Goal: Task Accomplishment & Management: Use online tool/utility

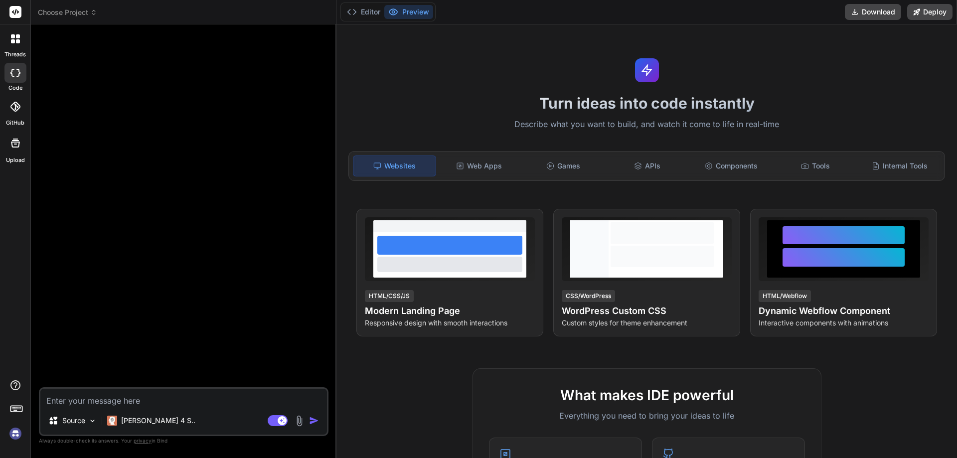
click at [18, 431] on img at bounding box center [15, 433] width 17 height 17
click at [91, 419] on img at bounding box center [92, 421] width 8 height 8
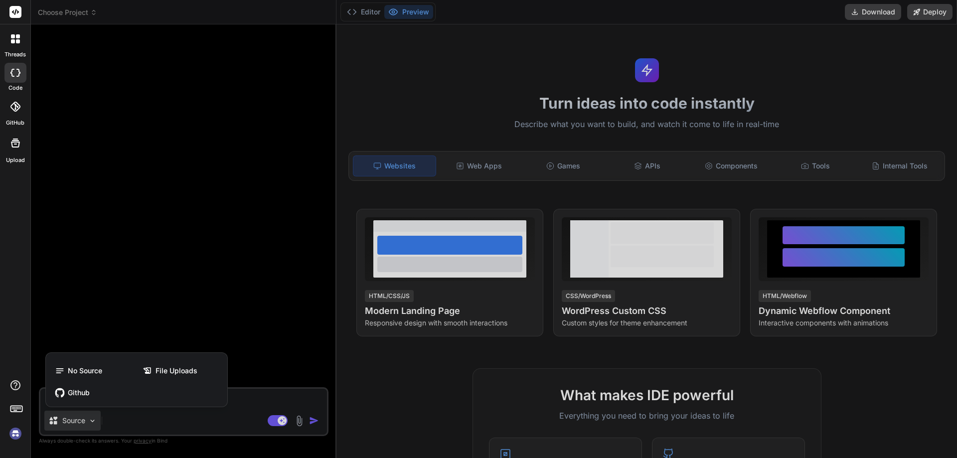
click at [301, 421] on div at bounding box center [478, 229] width 957 height 458
type textarea "x"
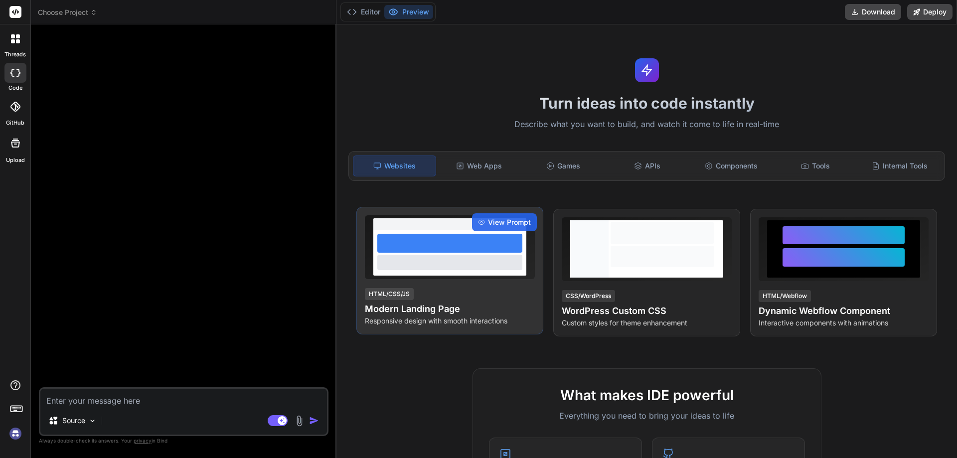
click at [461, 263] on div at bounding box center [449, 262] width 145 height 15
click at [491, 225] on span "View Prompt" at bounding box center [509, 222] width 43 height 10
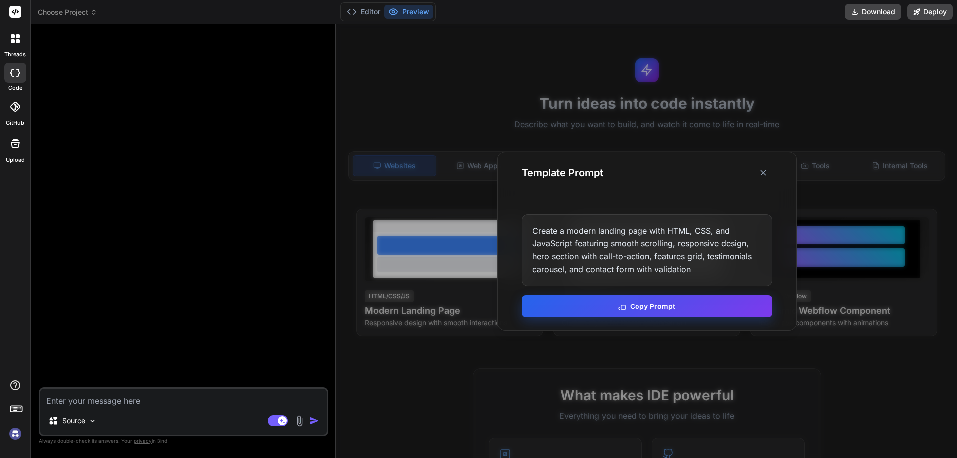
click at [565, 300] on button "Copy Prompt" at bounding box center [647, 306] width 250 height 22
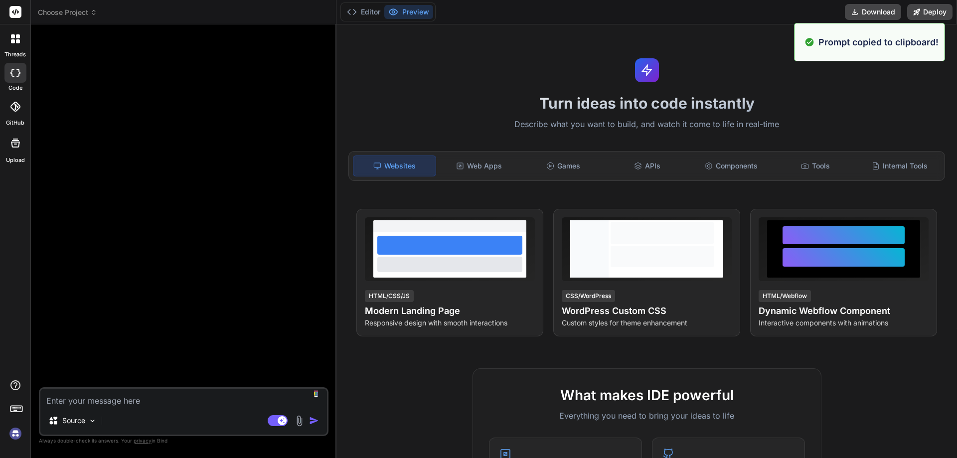
click at [198, 405] on textarea at bounding box center [183, 398] width 287 height 18
paste textarea "Create a modern landing page with HTML, CSS, and JavaScript featuring smooth sc…"
type textarea "Create a modern landing page with HTML, CSS, and JavaScript featuring smooth sc…"
type textarea "x"
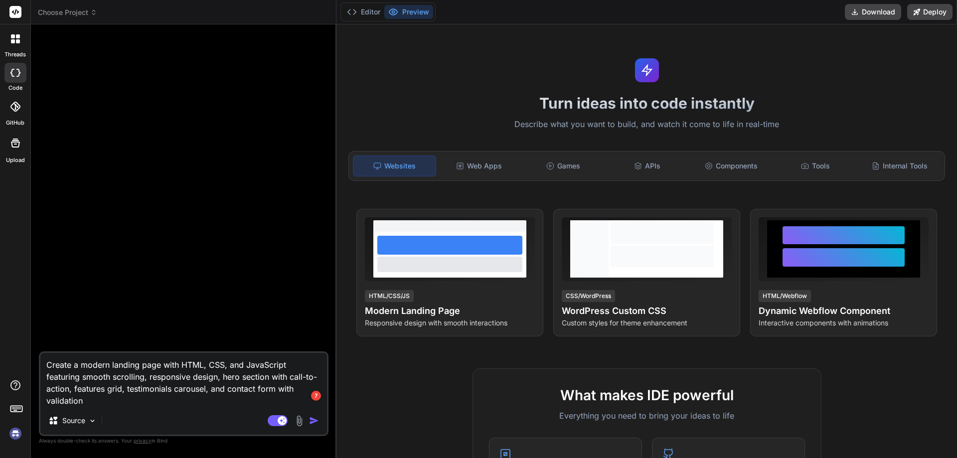
type textarea "Create a modern landing page with HTML, CSS, and JavaScript featuring smooth sc…"
click at [302, 417] on img at bounding box center [299, 420] width 11 height 11
click at [301, 421] on img at bounding box center [299, 420] width 11 height 11
click at [299, 423] on img at bounding box center [299, 420] width 11 height 11
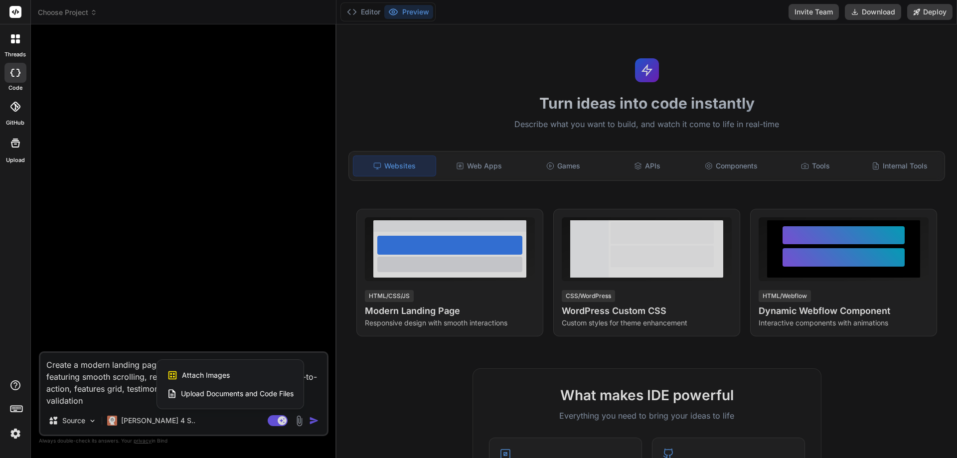
click at [226, 371] on span "Attach Images" at bounding box center [206, 375] width 48 height 10
type textarea "x"
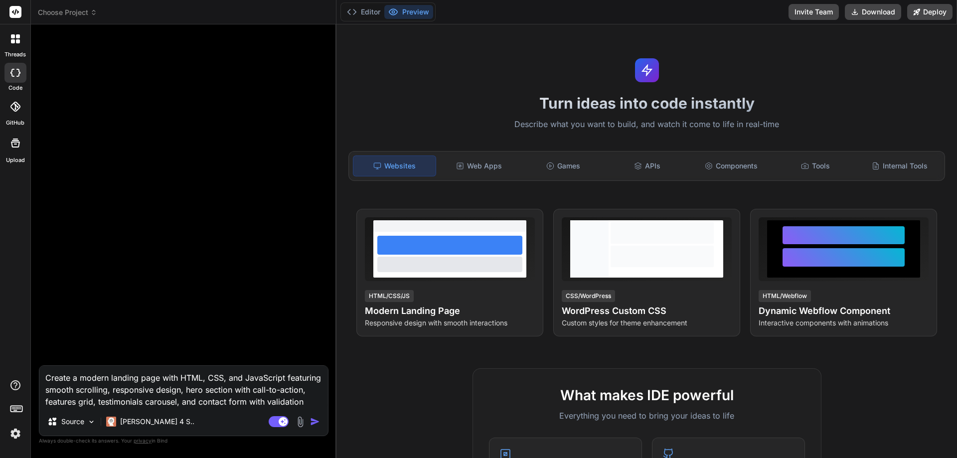
type input "C:\fakepath\Capture.PNG"
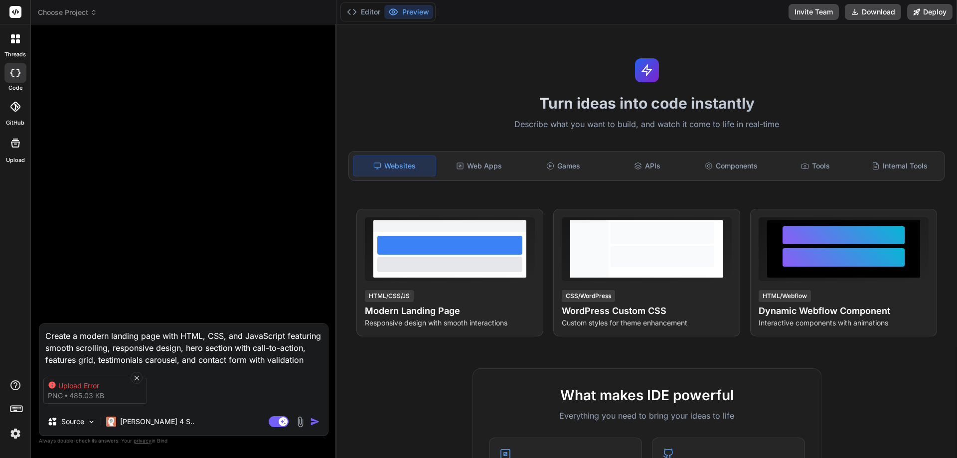
click at [299, 422] on img at bounding box center [300, 421] width 11 height 11
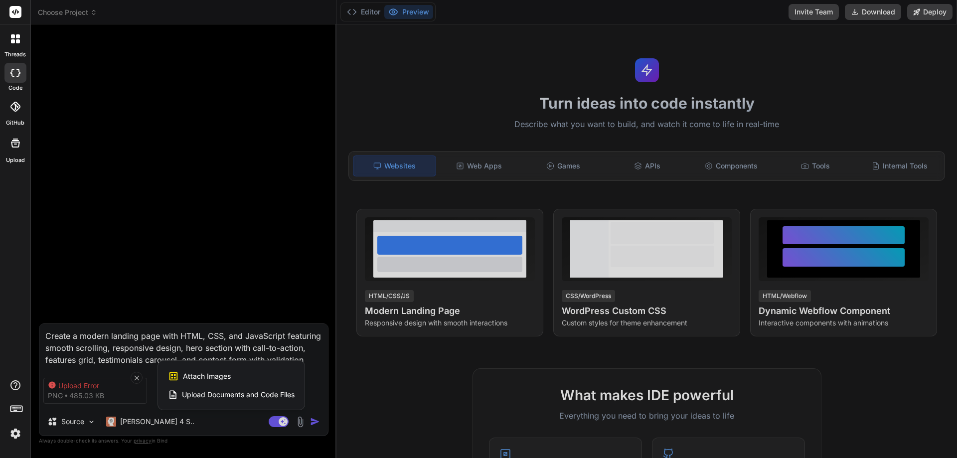
click at [219, 379] on span "Attach Images" at bounding box center [207, 376] width 48 height 10
type textarea "x"
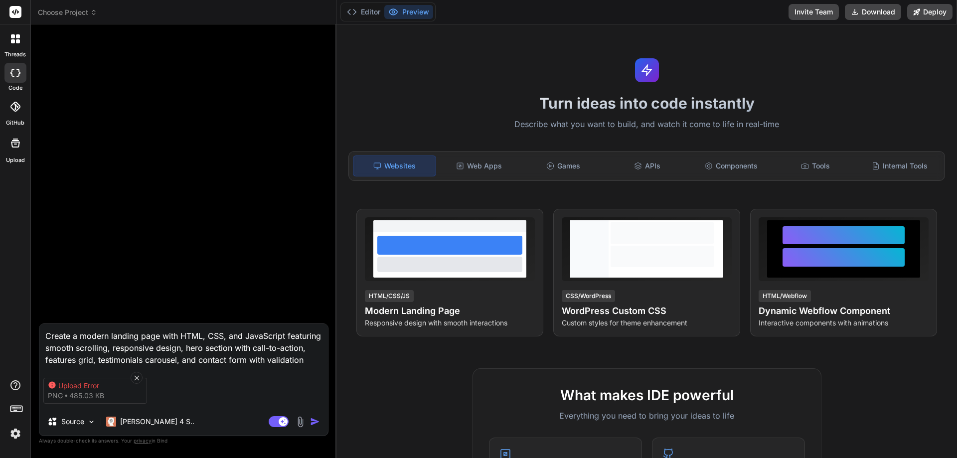
type input "C:\fakepath\123.PNG"
click at [243, 374] on icon at bounding box center [244, 378] width 8 height 8
click at [135, 376] on icon at bounding box center [137, 378] width 8 height 8
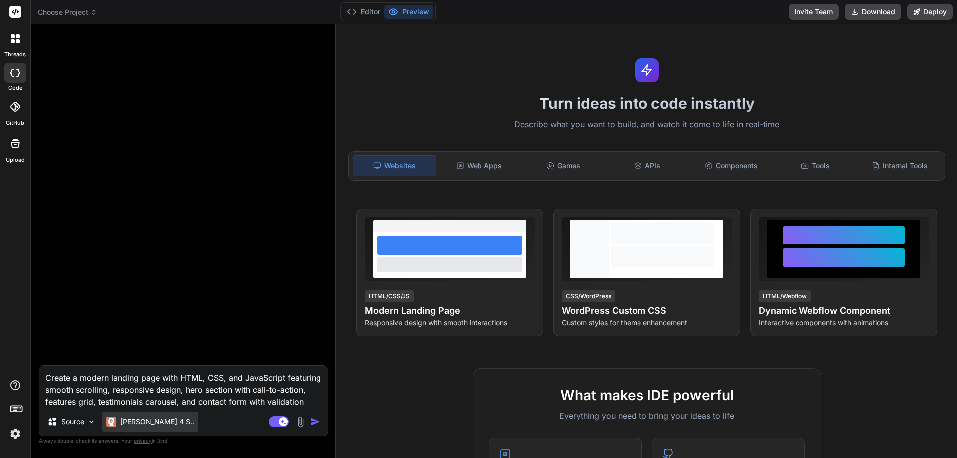
click at [140, 426] on p "Claude 4 S.." at bounding box center [157, 422] width 74 height 10
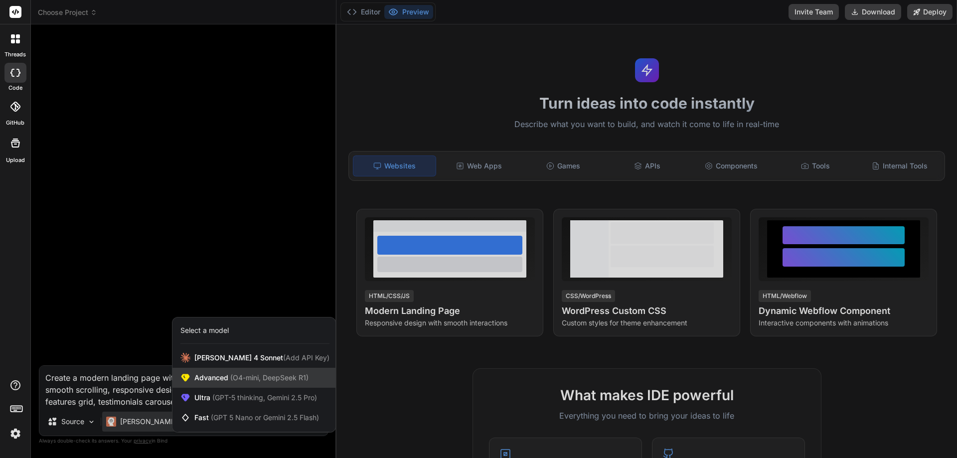
click at [207, 381] on span "Advanced (O4-mini, DeepSeek R1)" at bounding box center [251, 378] width 114 height 10
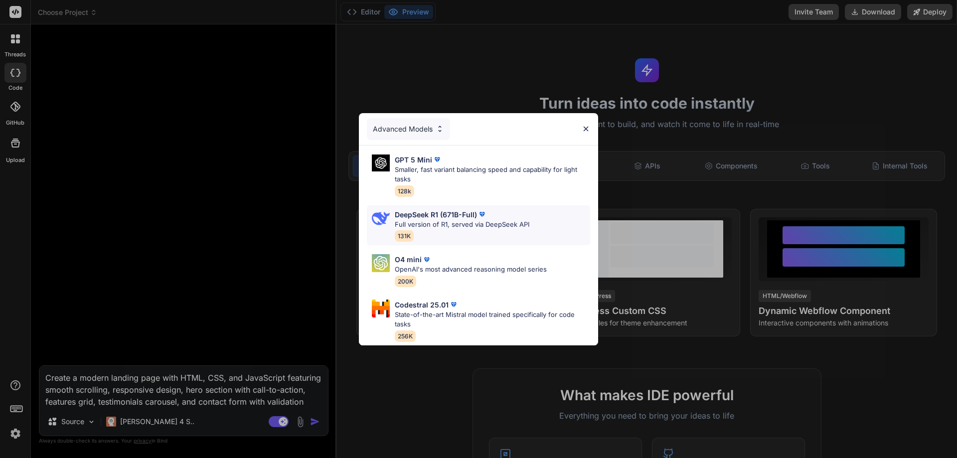
click at [497, 227] on div "DeepSeek R1 (671B-Full) Full version of R1, served via DeepSeek API 131K" at bounding box center [462, 225] width 135 height 32
type textarea "x"
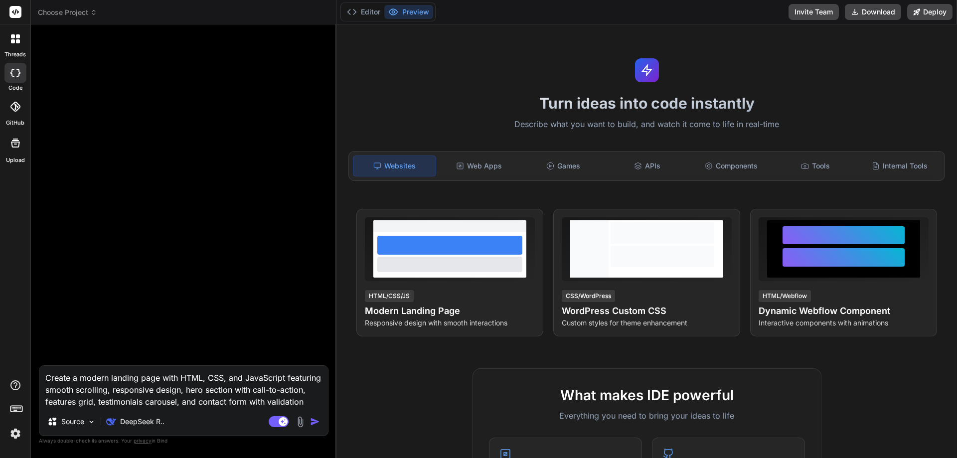
click at [18, 433] on img at bounding box center [15, 433] width 17 height 17
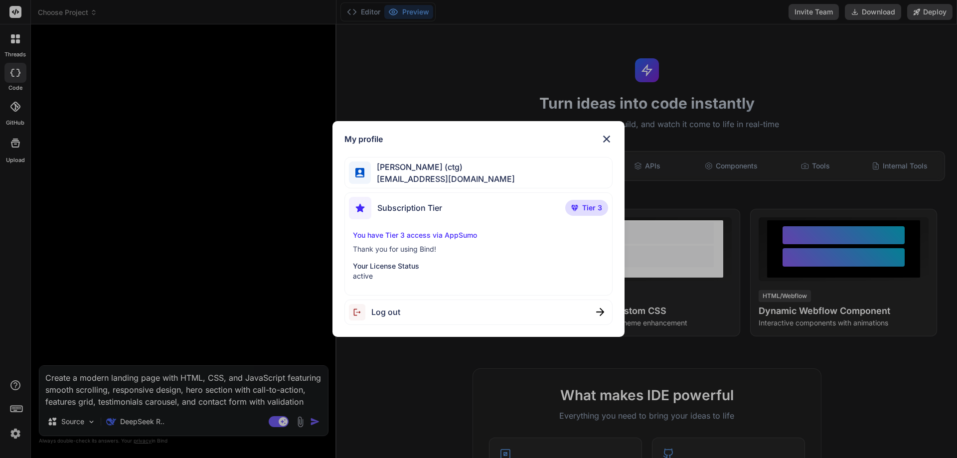
click at [435, 182] on span "cgreen@certtech.ca" at bounding box center [443, 179] width 144 height 12
click at [10, 147] on div "My profile Chris Green (ctg) cgreen@certtech.ca Subscription Tier Tier 3 You ha…" at bounding box center [478, 229] width 957 height 458
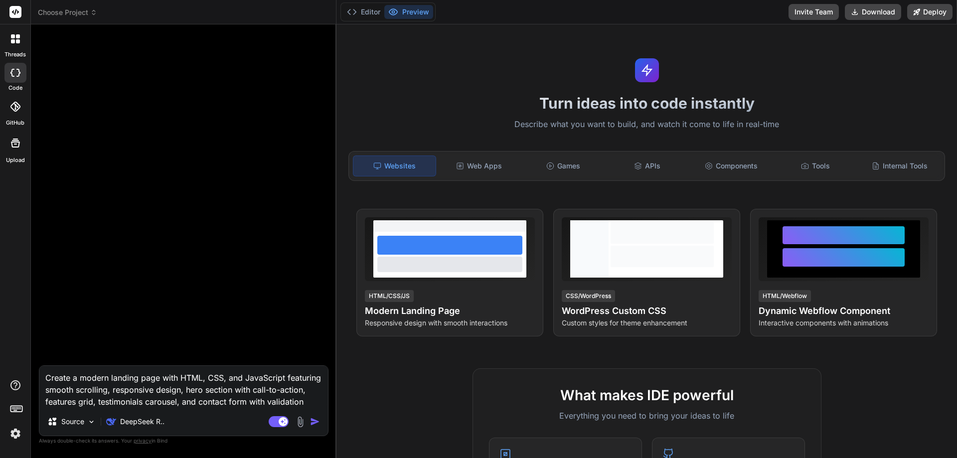
click at [17, 46] on div at bounding box center [15, 38] width 21 height 21
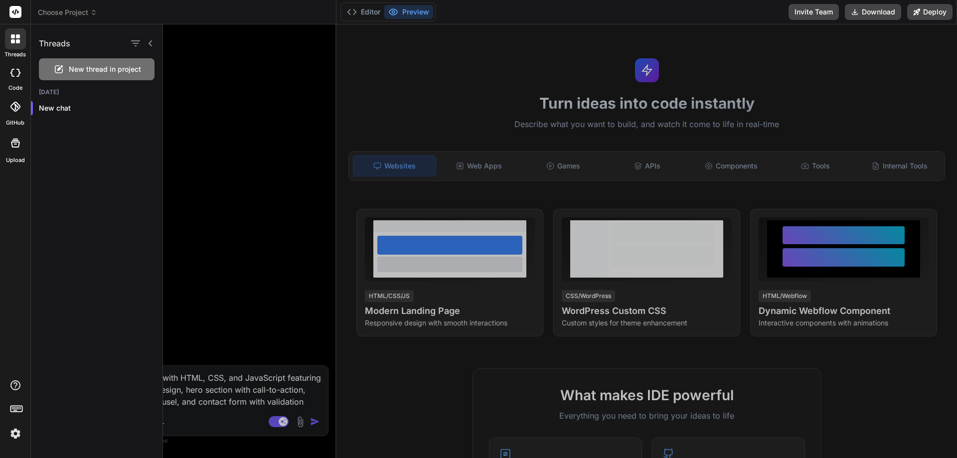
click at [647, 166] on div at bounding box center [560, 241] width 794 height 434
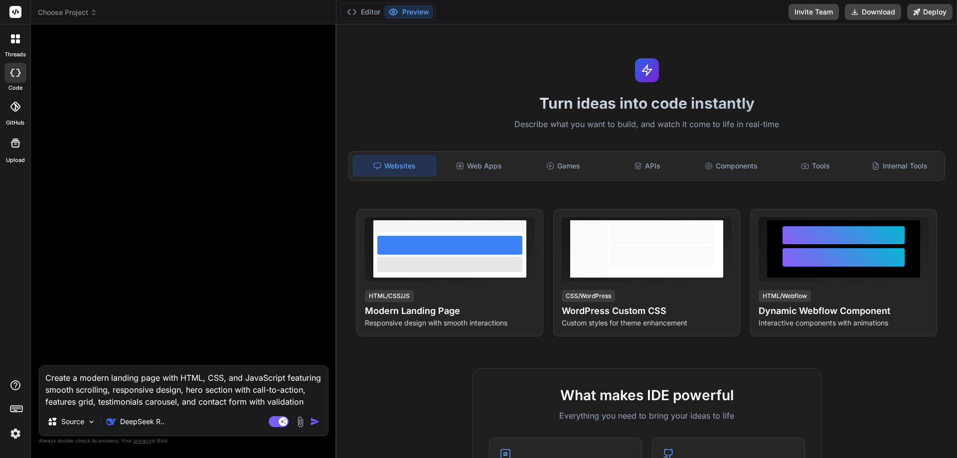
click at [647, 166] on div "APIs" at bounding box center [647, 165] width 82 height 21
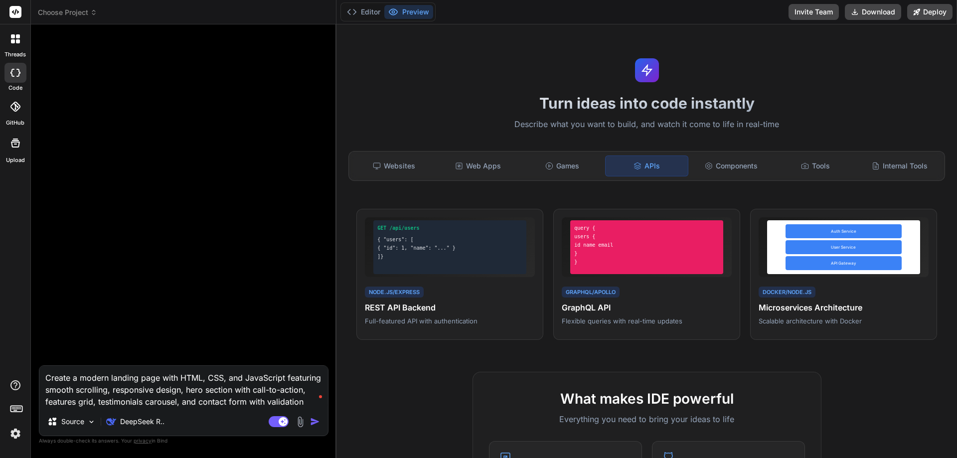
click at [163, 378] on textarea "Create a modern landing page with HTML, CSS, and JavaScript featuring smooth sc…" at bounding box center [183, 387] width 289 height 42
type textarea "Create a modern landing page hwith HTML, CSS, and JavaScript featuring smooth s…"
type textarea "x"
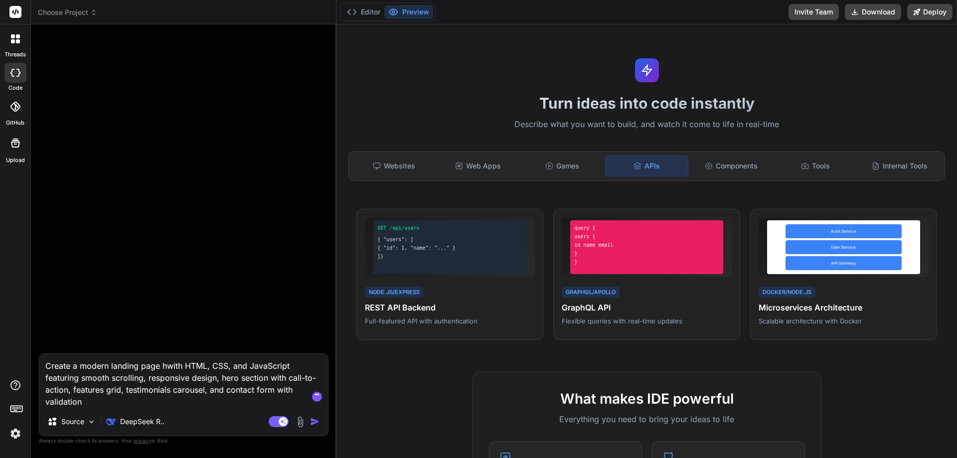
type textarea "Create a modern landing page howith HTML, CSS, and JavaScript featuring smooth …"
type textarea "x"
type textarea "Create a modern landing page hocwith HTML, CSS, and JavaScript featuring smooth…"
type textarea "x"
type textarea "Create a modern landing page hockwith HTML, CSS, and JavaScript featuring smoot…"
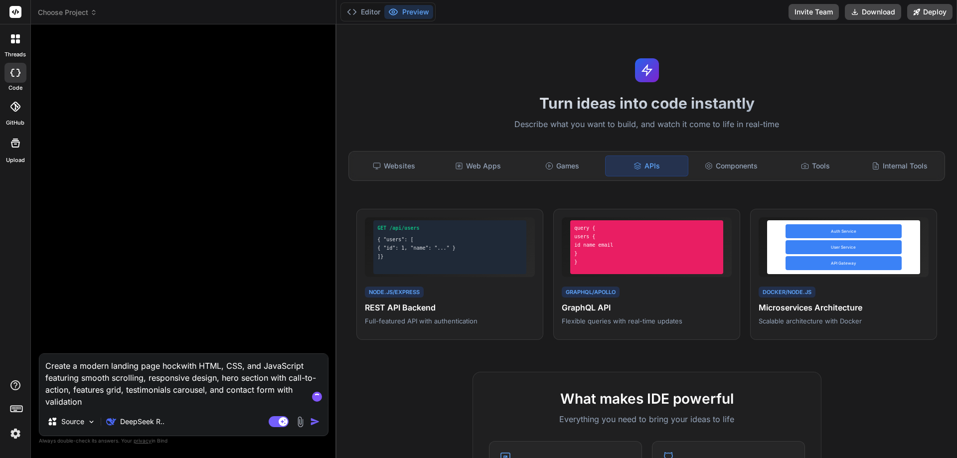
type textarea "x"
type textarea "Create a modern landing page hockewith HTML, CSS, and JavaScript featuring smoo…"
type textarea "x"
type textarea "Create a modern landing page hockeywith HTML, CSS, and JavaScript featuring smo…"
type textarea "x"
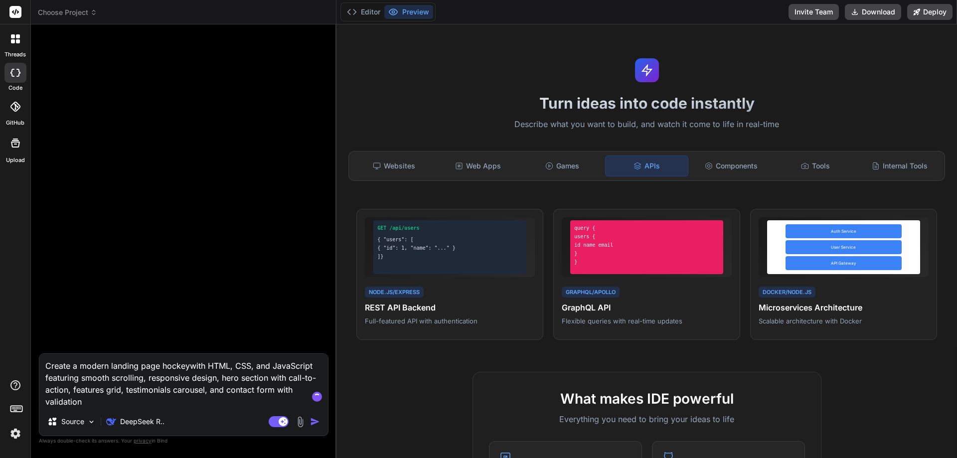
type textarea "Create a modern landing page hockey with HTML, CSS, and JavaScript featuring sm…"
type textarea "x"
type textarea "Create a modern landing page hockey awith HTML, CSS, and JavaScript featuring s…"
type textarea "x"
type textarea "Create a modern landing page hockey agwith HTML, CSS, and JavaScript featuring …"
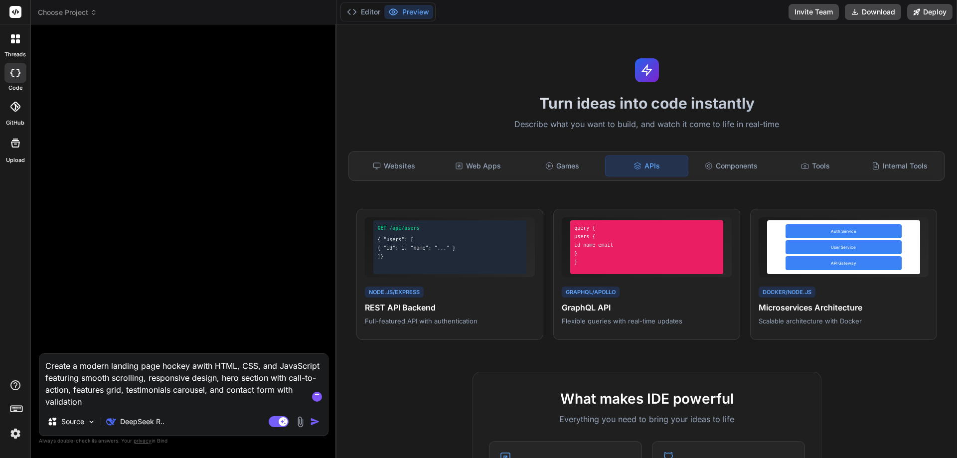
type textarea "x"
type textarea "Create a modern landing page hockey agewith HTML, CSS, and JavaScript featuring…"
type textarea "x"
type textarea "Create a modern landing page hockey agenwith HTML, CSS, and JavaScript featurin…"
type textarea "x"
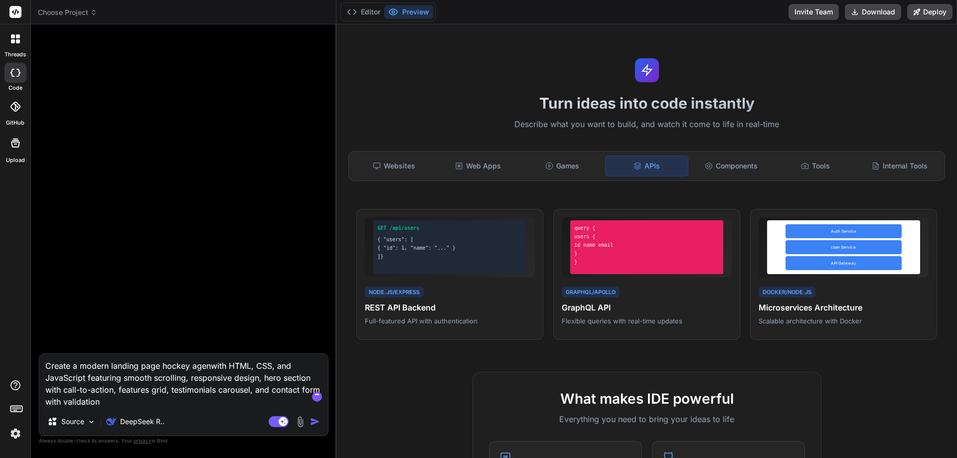
type textarea "Create a modern landing page hockey agencwith HTML, CSS, and JavaScript featuri…"
type textarea "x"
type textarea "Create a modern landing page hockey agencywith HTML, CSS, and JavaScript featur…"
type textarea "x"
type textarea "Create a modern landing page hockey agency with HTML, CSS, and JavaScript featu…"
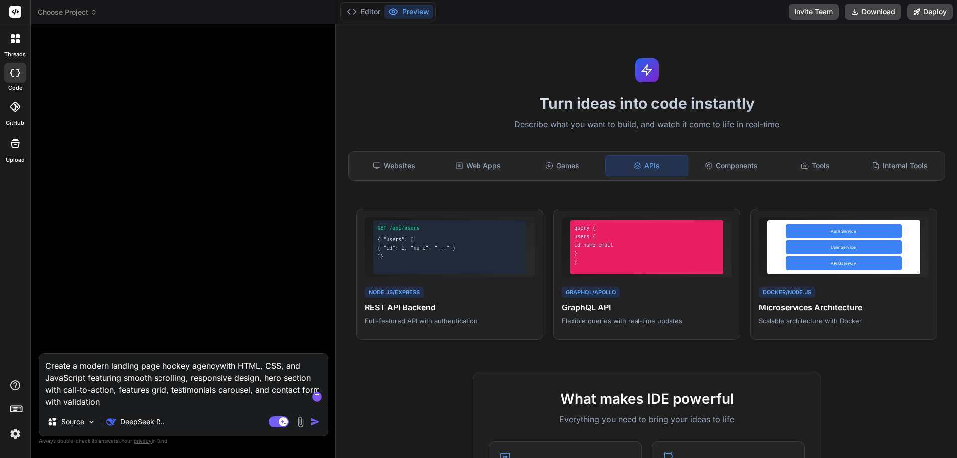
type textarea "x"
type textarea "Create a modern landing page hockey agency with HTML, CSS, and JavaScript featu…"
type textarea "x"
type textarea "Create a modern landing page f hockey agency with HTML, CSS, and JavaScript fea…"
type textarea "x"
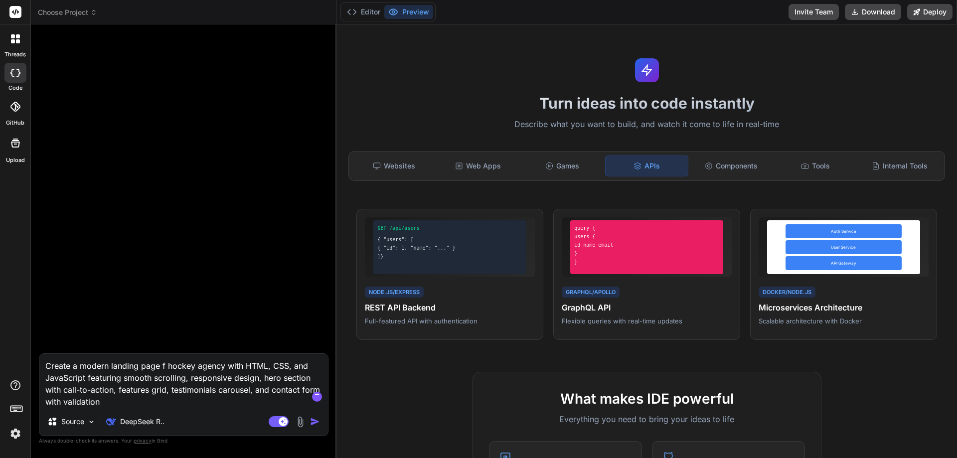
type textarea "Create a modern landing page fo hockey agency with HTML, CSS, and JavaScript fe…"
type textarea "x"
type textarea "Create a modern landing page for hockey agency with HTML, CSS, and JavaScript f…"
type textarea "x"
type textarea "Create a modern landing page for hockey agency with HTML, CSS, and JavaScript f…"
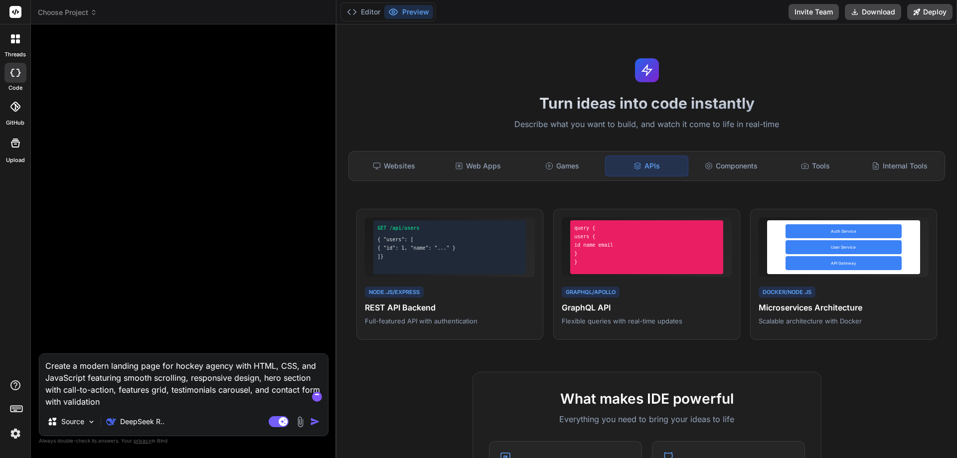
type textarea "x"
type textarea "Create a modern landing page for a hockey agency with HTML, CSS, and JavaScript…"
type textarea "x"
type textarea "Create a modern landing page for a hockey agency with HTML, CSS, and JavaScript…"
type textarea "x"
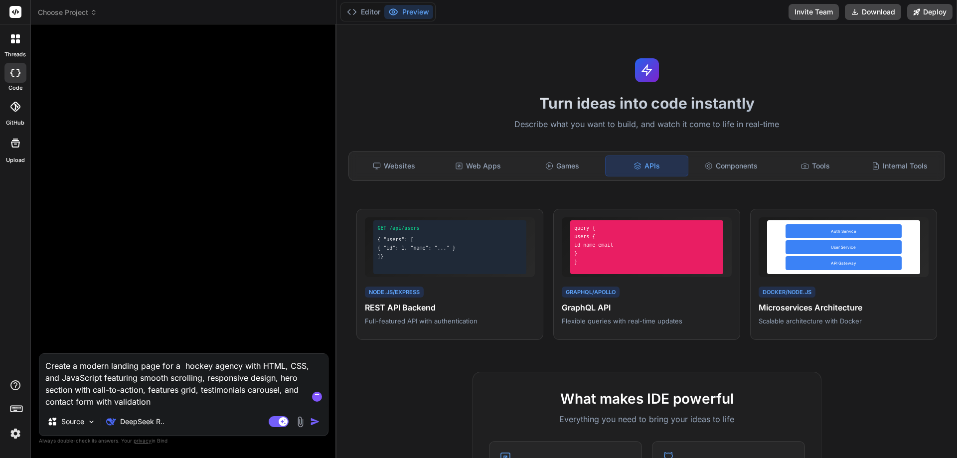
type textarea "Create a modern landing page for a hockey agency with HTML, CSS, and JavaScript…"
type textarea "x"
type textarea "Create a modern landing page for a hockey agency with HTML, CSS, and JavaScript…"
click at [319, 423] on img "button" at bounding box center [315, 422] width 10 height 10
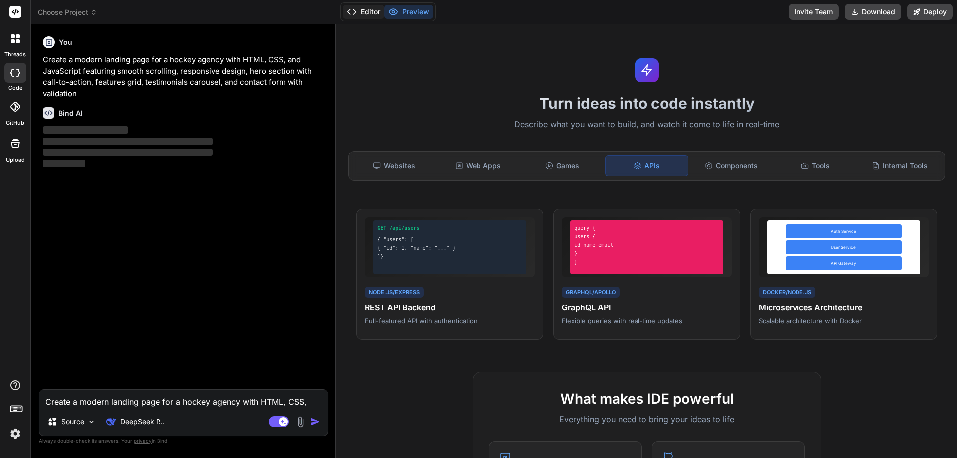
click at [366, 8] on button "Editor" at bounding box center [363, 12] width 41 height 14
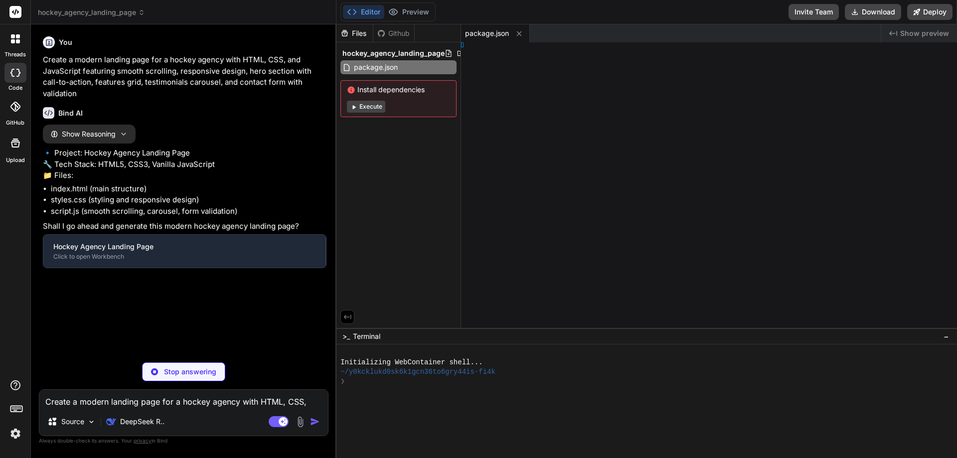
type textarea "x"
type textarea "gt;"
type textarea "x"
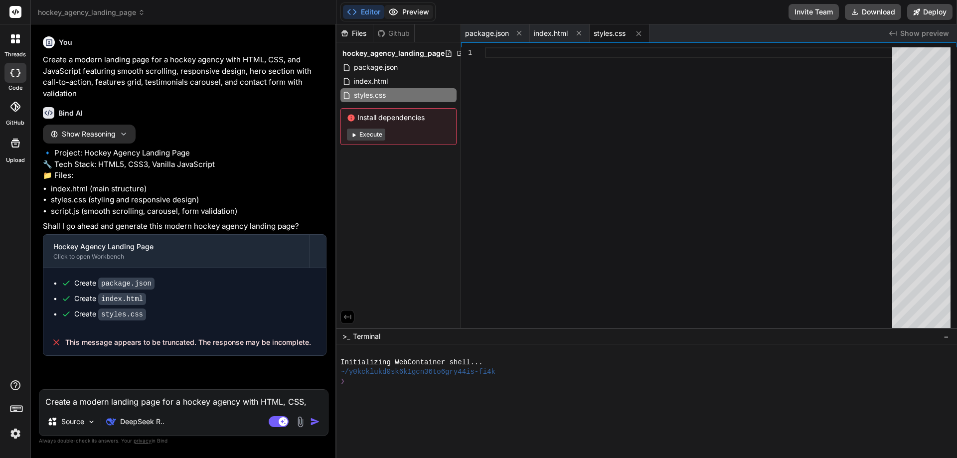
click at [422, 9] on button "Preview" at bounding box center [408, 12] width 49 height 14
click at [369, 137] on button "Execute" at bounding box center [366, 135] width 38 height 12
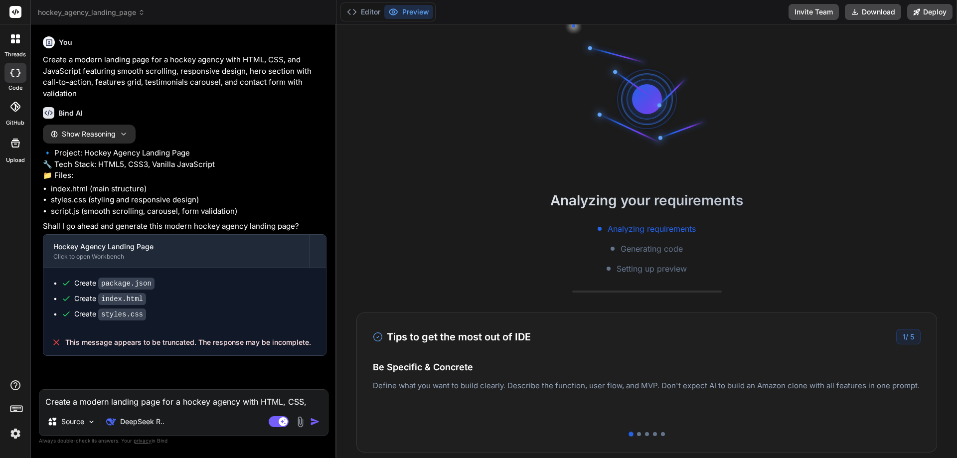
scroll to position [47, 0]
type textarea "x"
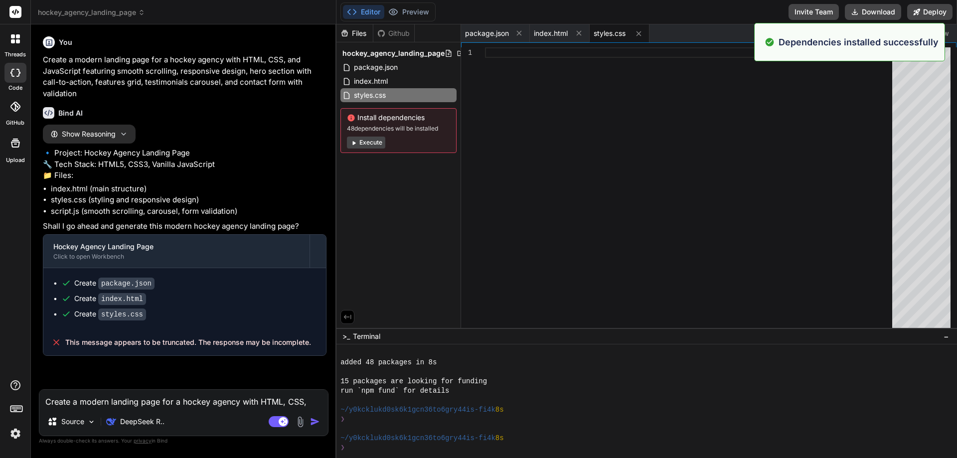
scroll to position [76, 0]
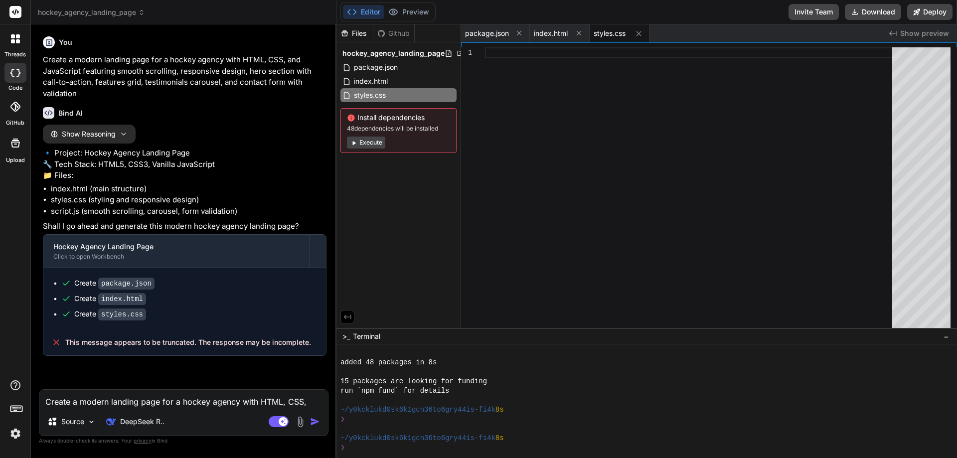
click at [366, 12] on button "Editor" at bounding box center [363, 12] width 41 height 14
click at [547, 34] on span "index.html" at bounding box center [551, 33] width 34 height 10
type textarea "&lt;/body&gt; &lt;/html&gt;"
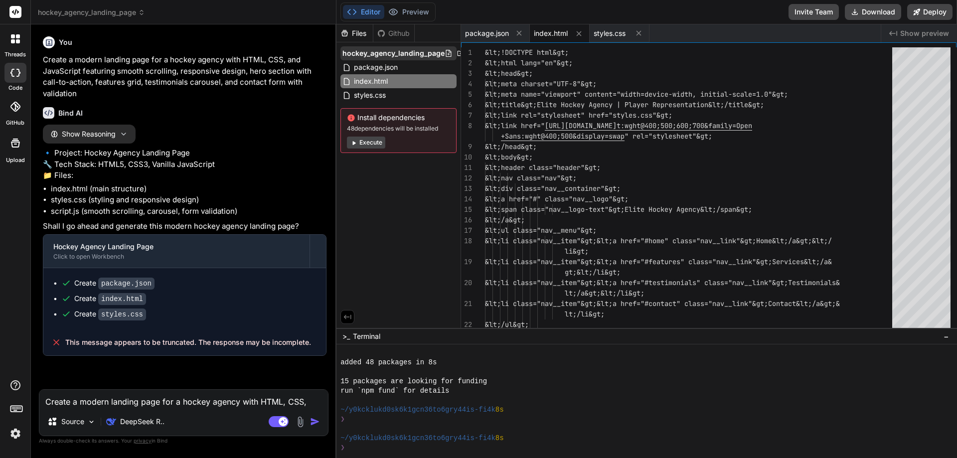
click at [395, 49] on span "hockey_agency_landing_page" at bounding box center [393, 53] width 102 height 10
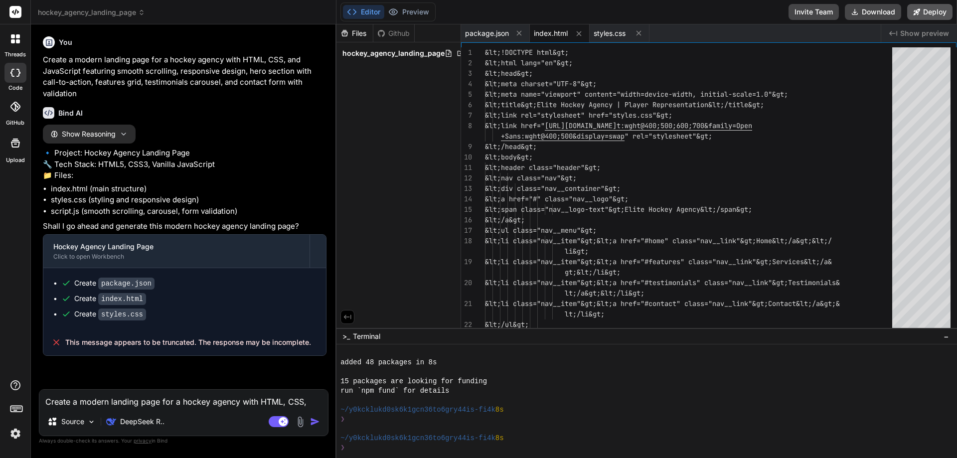
click at [924, 12] on button "Deploy" at bounding box center [929, 12] width 45 height 16
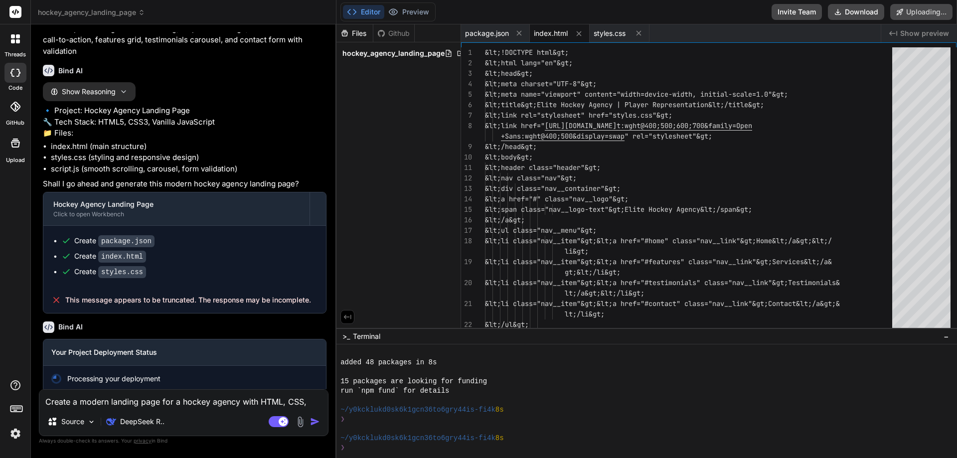
scroll to position [56, 0]
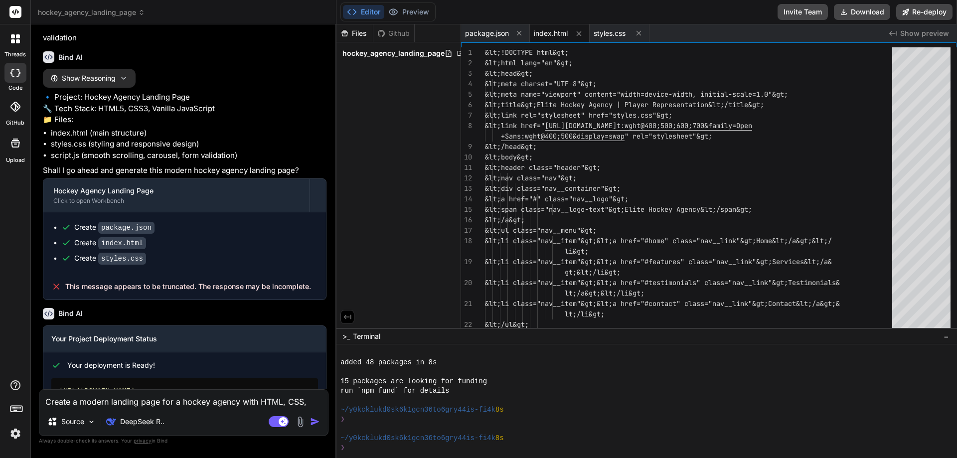
click at [84, 14] on span "hockey_agency_landing_page" at bounding box center [91, 12] width 107 height 10
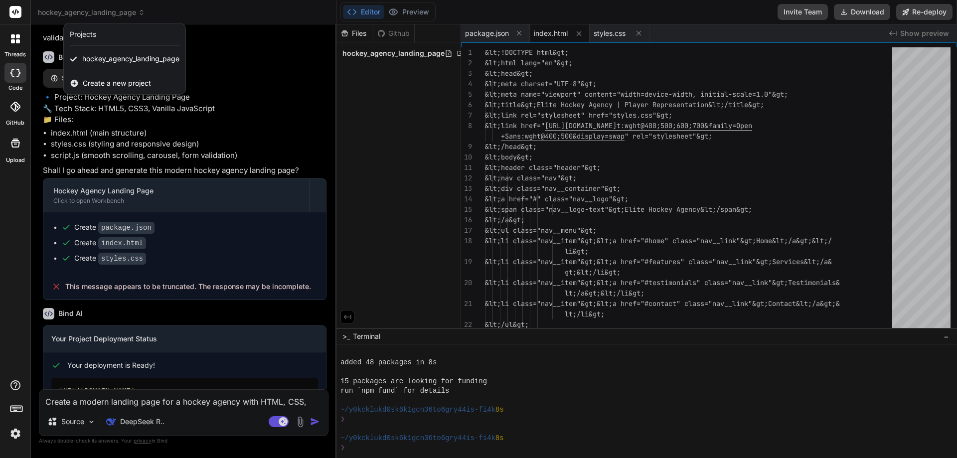
click at [84, 14] on div at bounding box center [478, 229] width 957 height 458
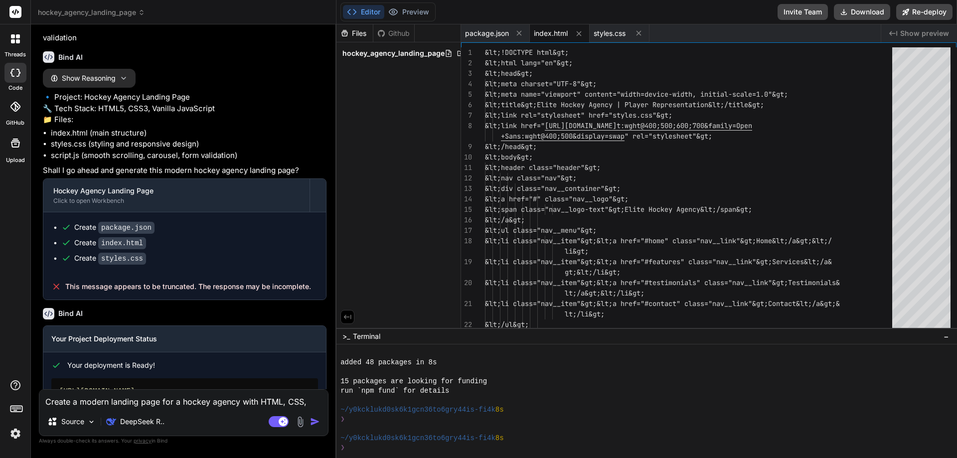
click at [371, 15] on button "Editor" at bounding box center [363, 12] width 41 height 14
click at [550, 35] on span "index.html" at bounding box center [551, 33] width 34 height 10
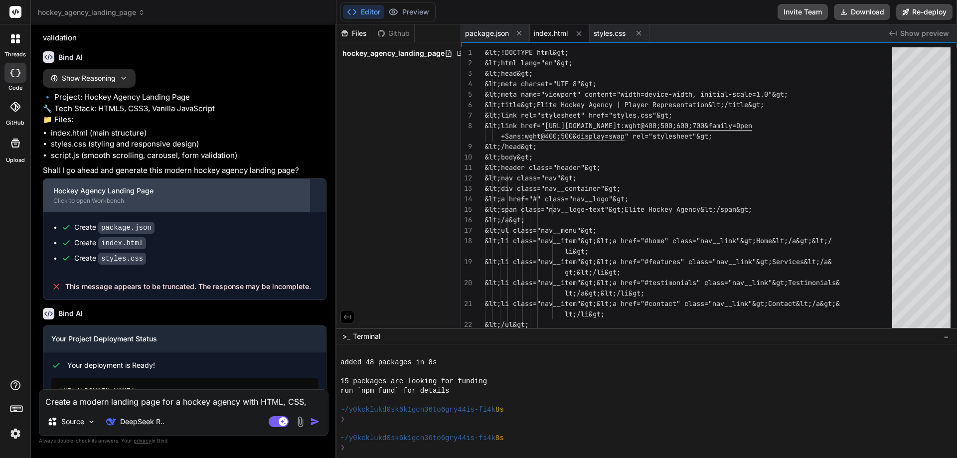
click at [243, 196] on div "Hockey Agency Landing Page" at bounding box center [176, 191] width 246 height 10
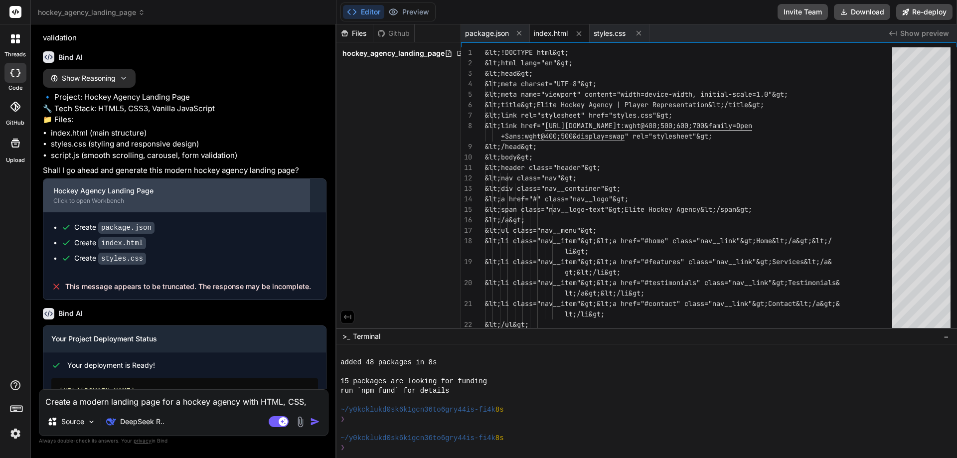
scroll to position [124, 0]
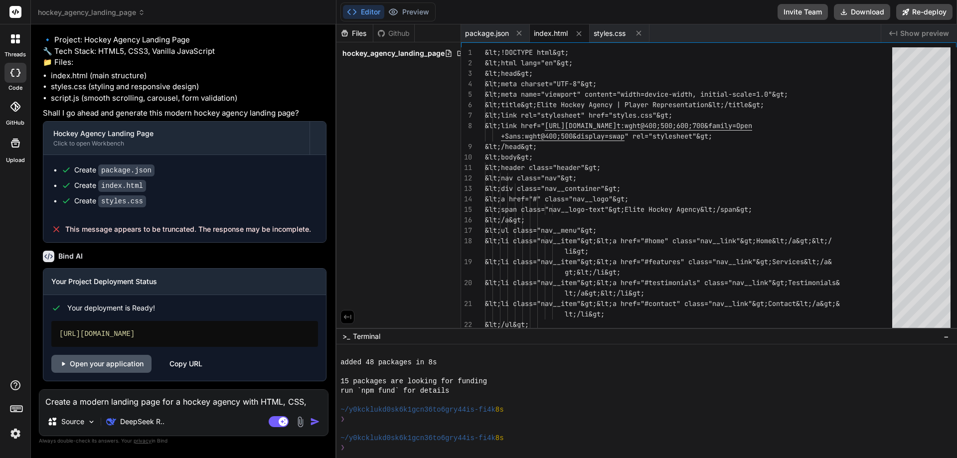
click at [123, 365] on link "Open your application" at bounding box center [101, 364] width 100 height 18
click at [123, 423] on p "DeepSeek R.." at bounding box center [142, 422] width 44 height 10
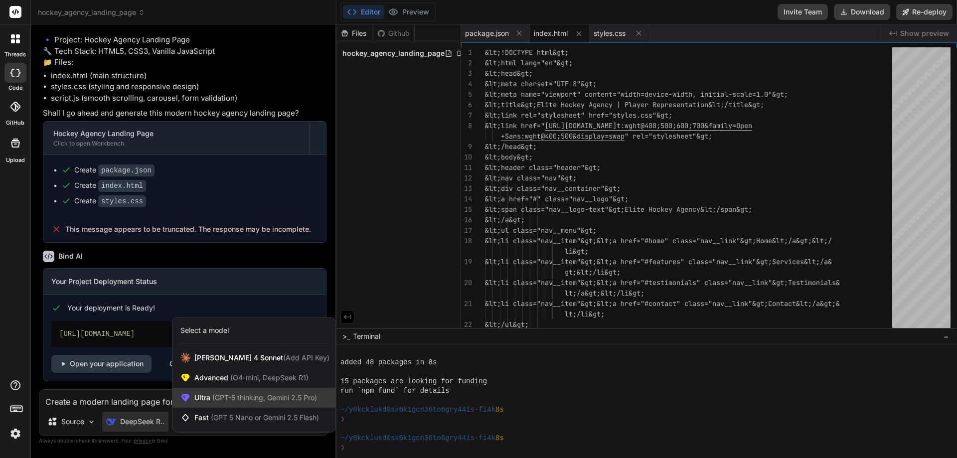
click at [235, 395] on span "(GPT-5 thinking, Gemini 2.5 Pro)" at bounding box center [263, 397] width 107 height 8
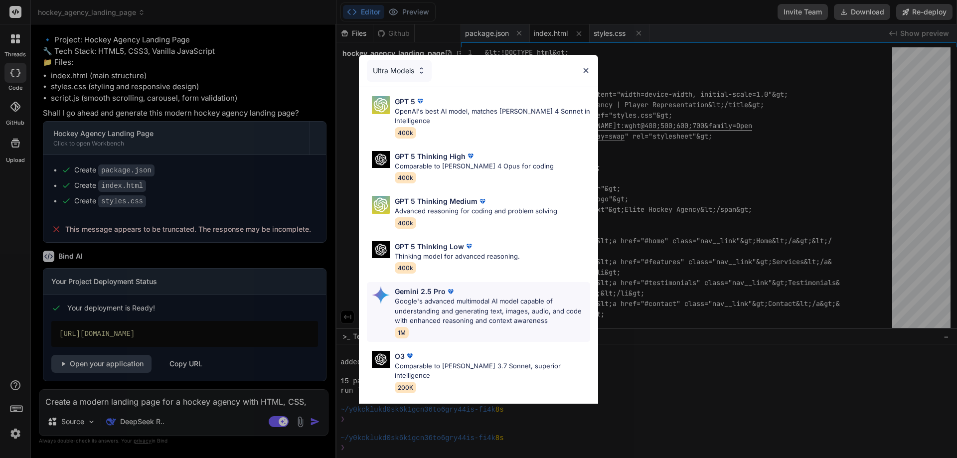
click at [438, 291] on p "Gemini 2.5 Pro" at bounding box center [420, 291] width 51 height 10
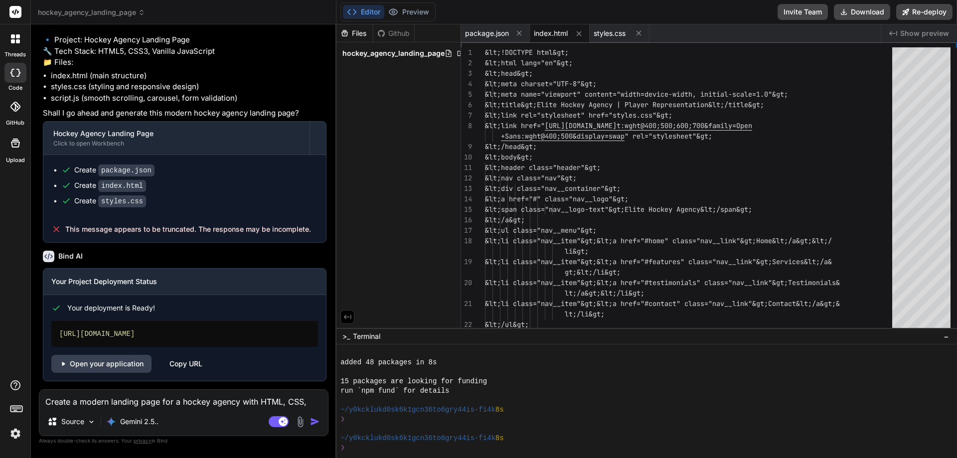
click at [298, 427] on img at bounding box center [300, 421] width 11 height 11
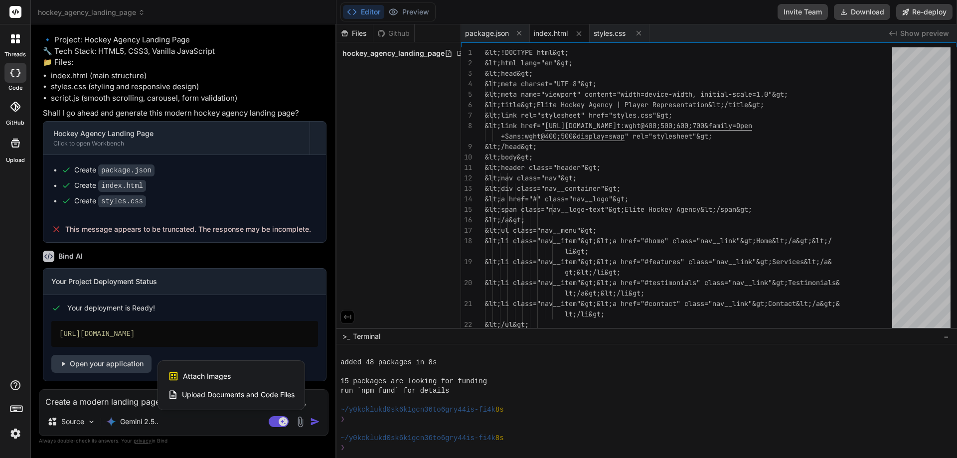
click at [215, 373] on span "Attach Images" at bounding box center [207, 376] width 48 height 10
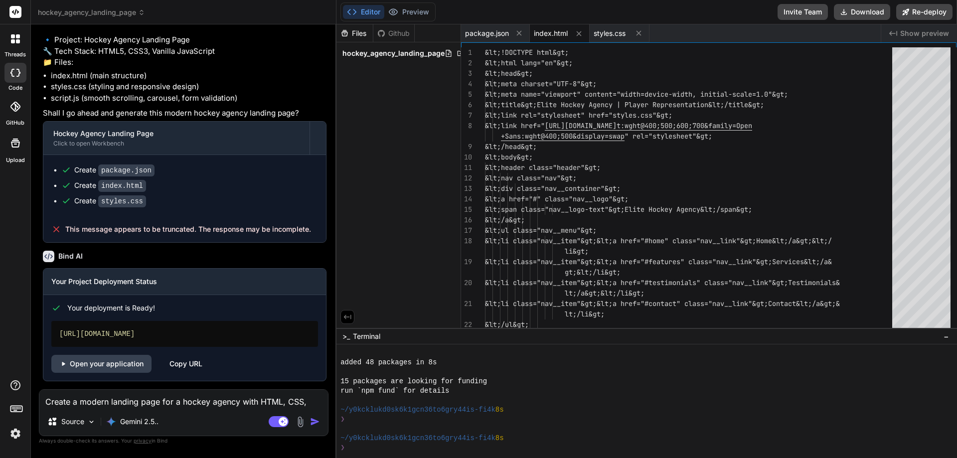
click at [302, 420] on img at bounding box center [300, 421] width 11 height 11
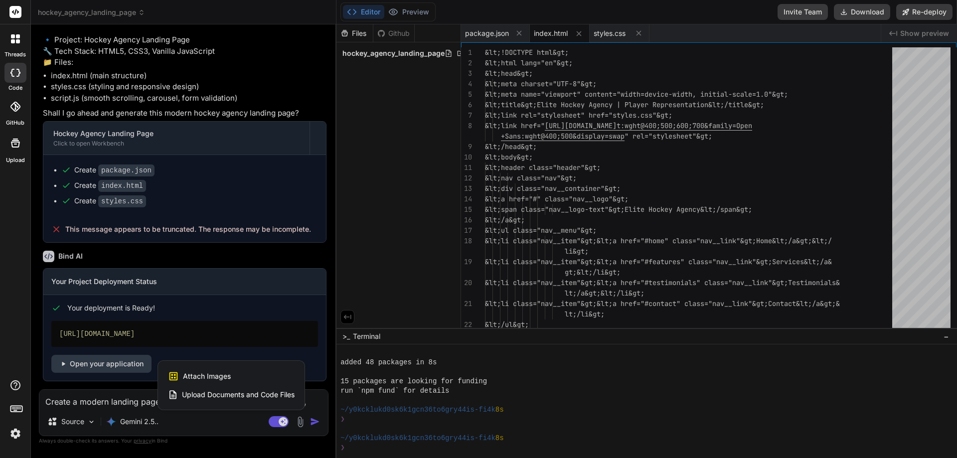
click at [219, 379] on span "Attach Images" at bounding box center [207, 376] width 48 height 10
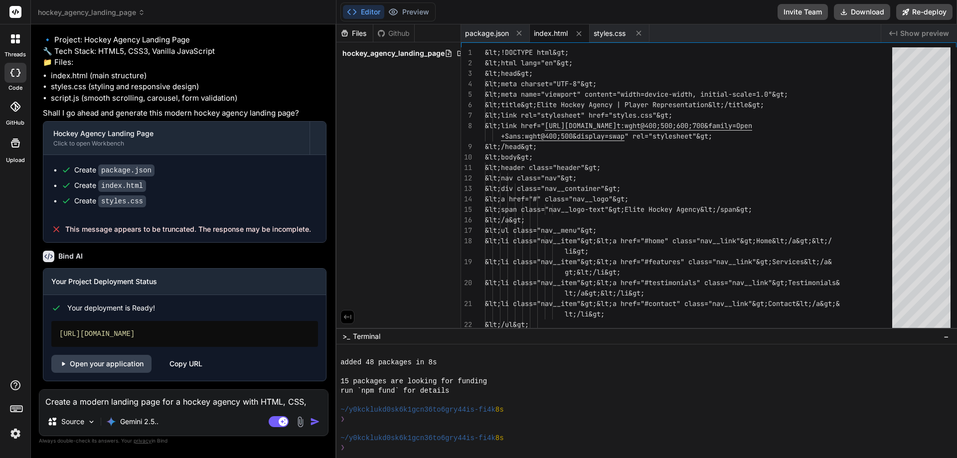
click at [14, 38] on icon at bounding box center [13, 36] width 4 height 4
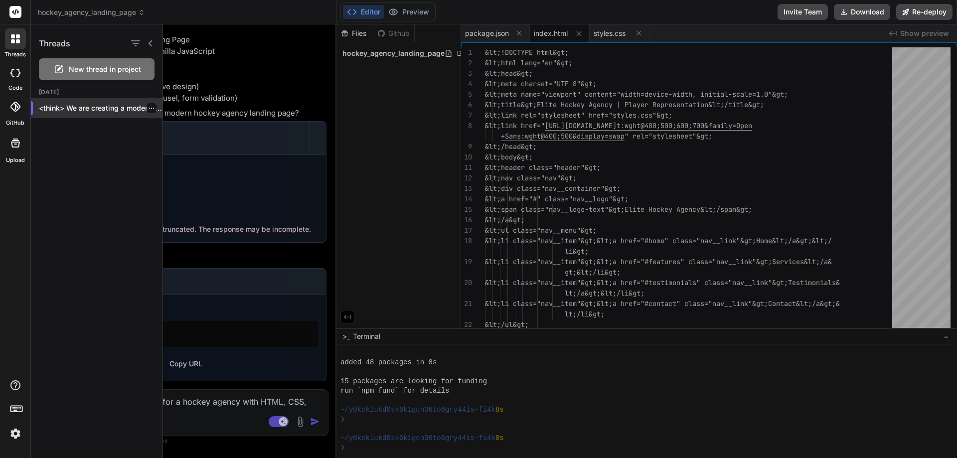
click at [94, 107] on p "<think> We are creating a modern landing..." at bounding box center [101, 108] width 124 height 10
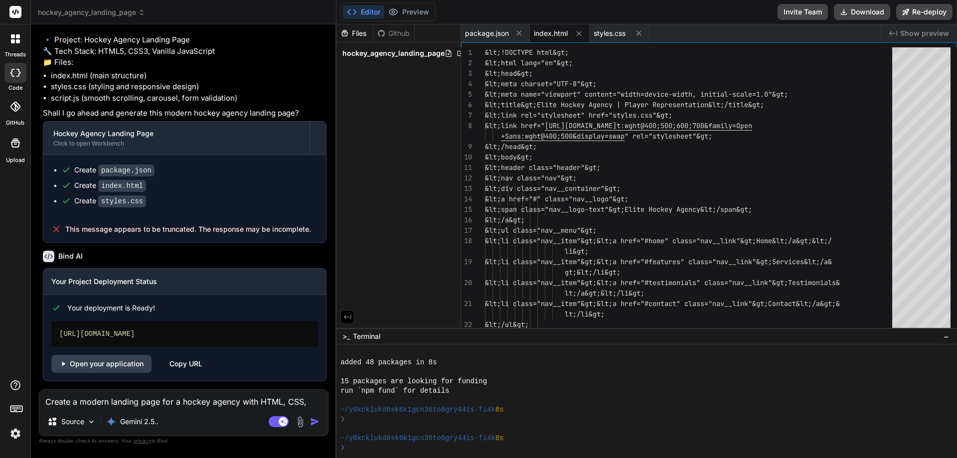
type textarea "x"
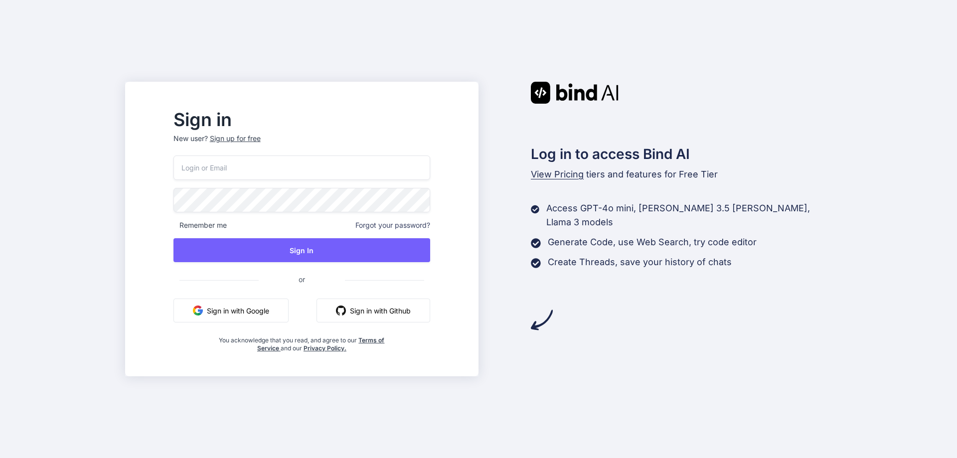
click at [263, 319] on button "Sign in with Google" at bounding box center [230, 311] width 115 height 24
click at [283, 316] on button "Sign in with Google" at bounding box center [230, 311] width 115 height 24
